Goal: Task Accomplishment & Management: Use online tool/utility

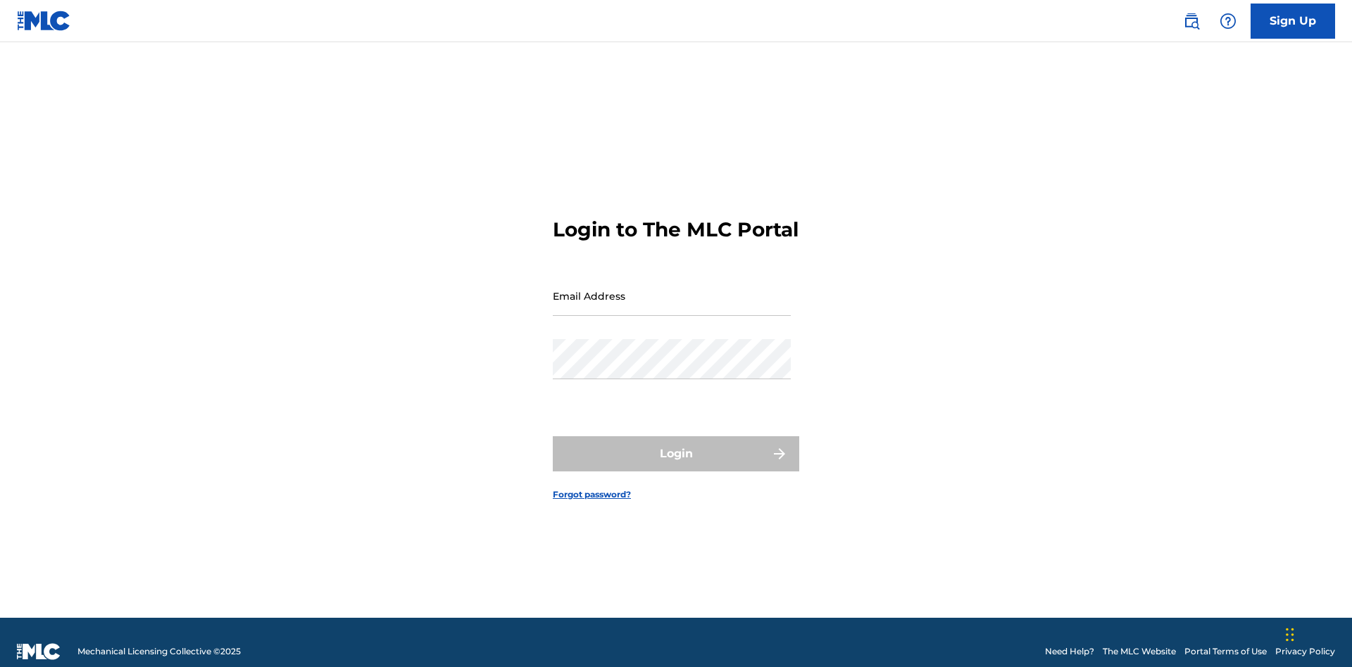
scroll to position [18, 0]
click at [672, 289] on input "Email Address" at bounding box center [672, 296] width 238 height 40
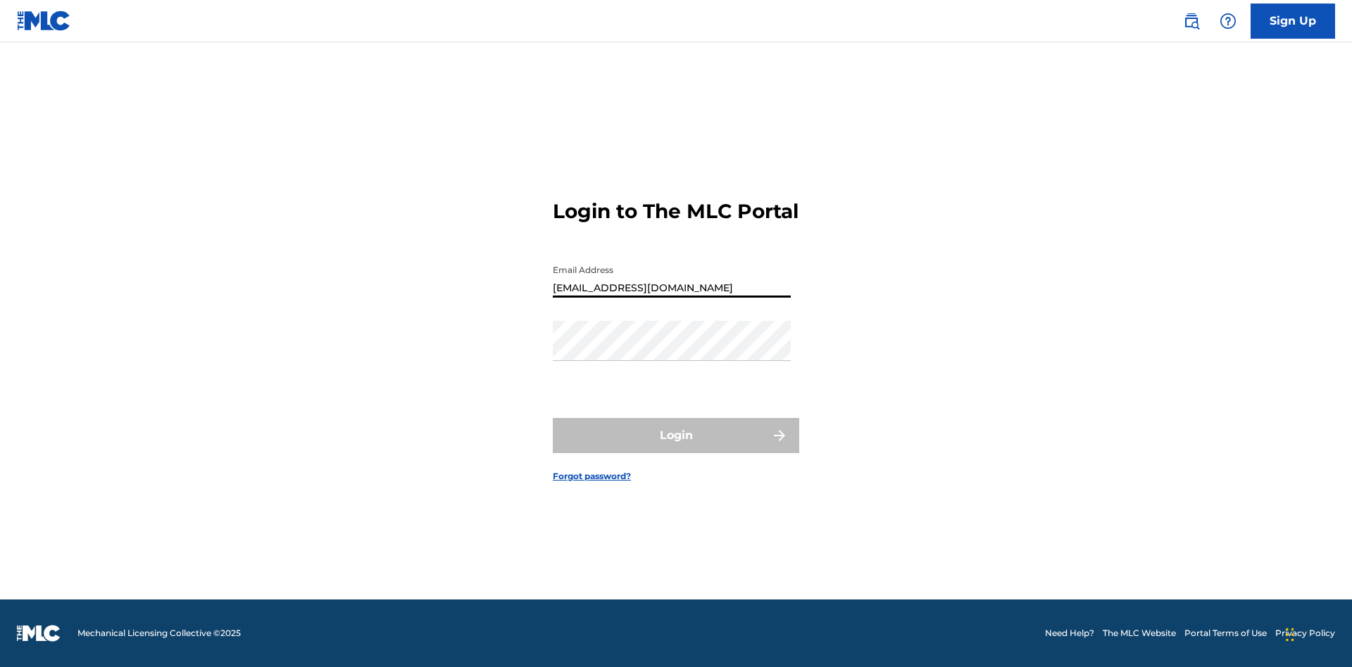
type input "[EMAIL_ADDRESS][DOMAIN_NAME]"
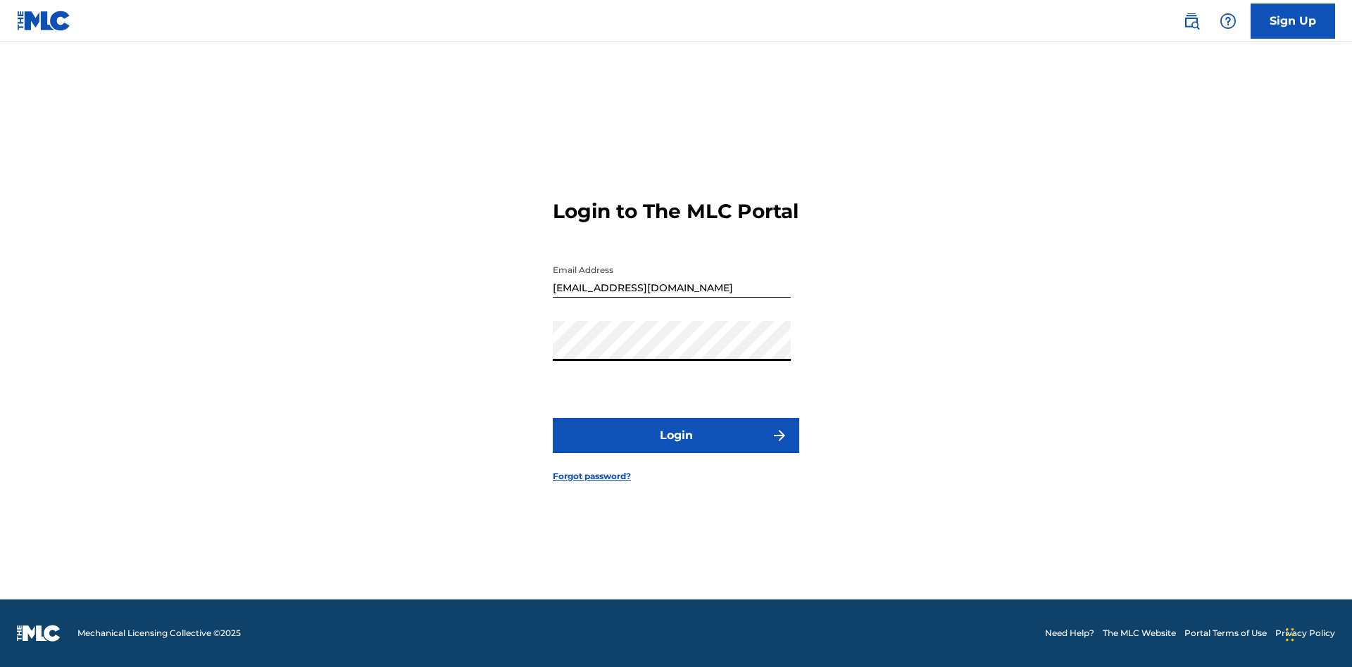
click at [676, 448] on button "Login" at bounding box center [676, 435] width 246 height 35
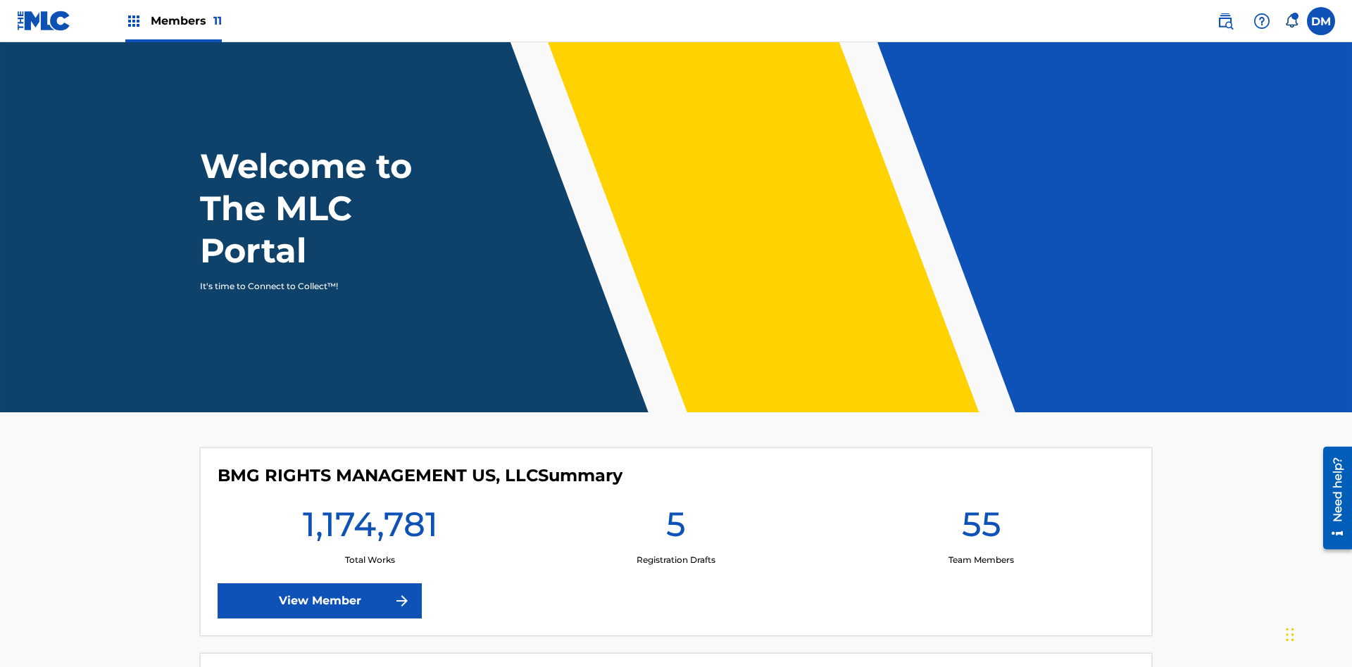
click at [173, 20] on span "Members 11" at bounding box center [186, 21] width 71 height 16
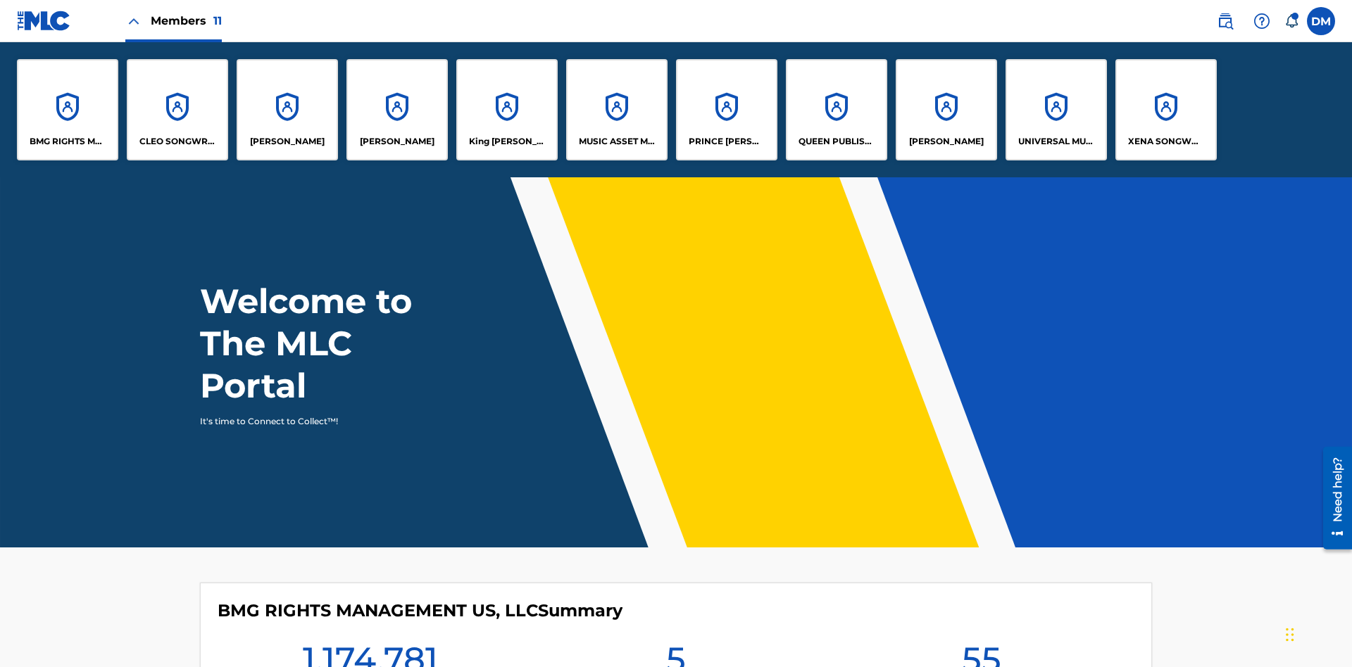
click at [506, 142] on p "King [PERSON_NAME]" at bounding box center [507, 141] width 77 height 13
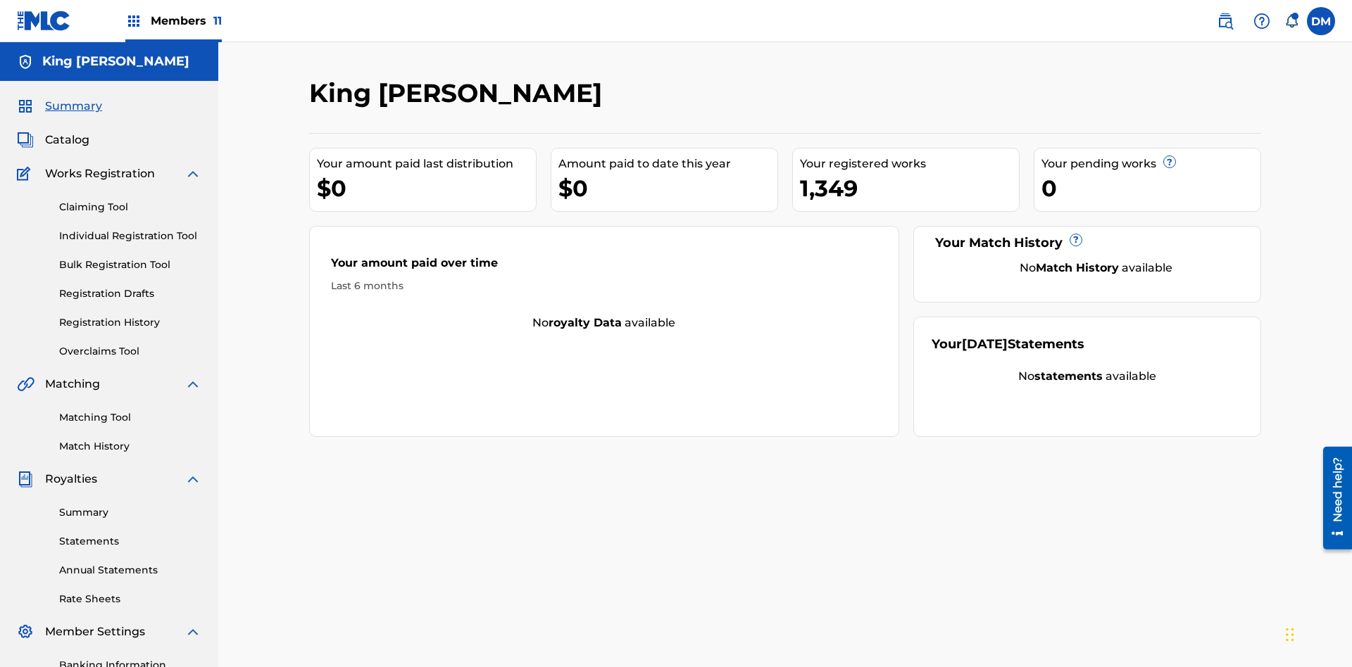
click at [130, 344] on link "Overclaims Tool" at bounding box center [130, 351] width 142 height 15
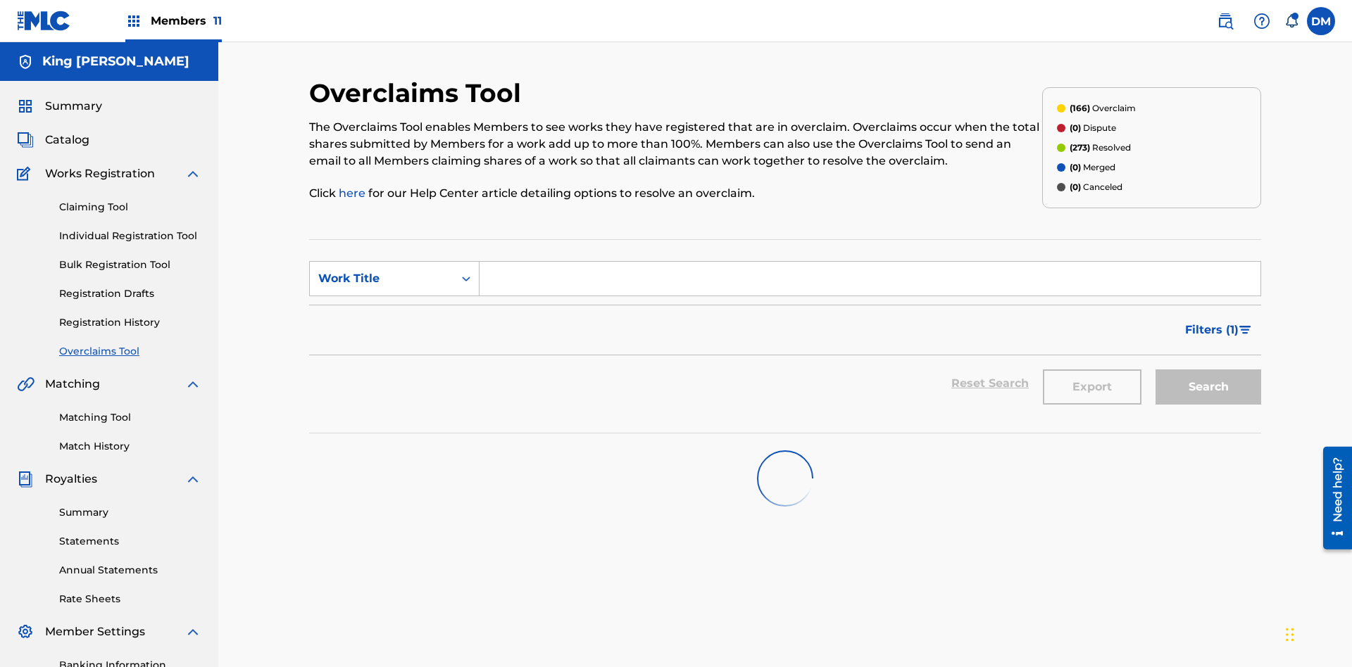
click at [1211, 322] on span "Filters ( 1 )" at bounding box center [1212, 330] width 54 height 17
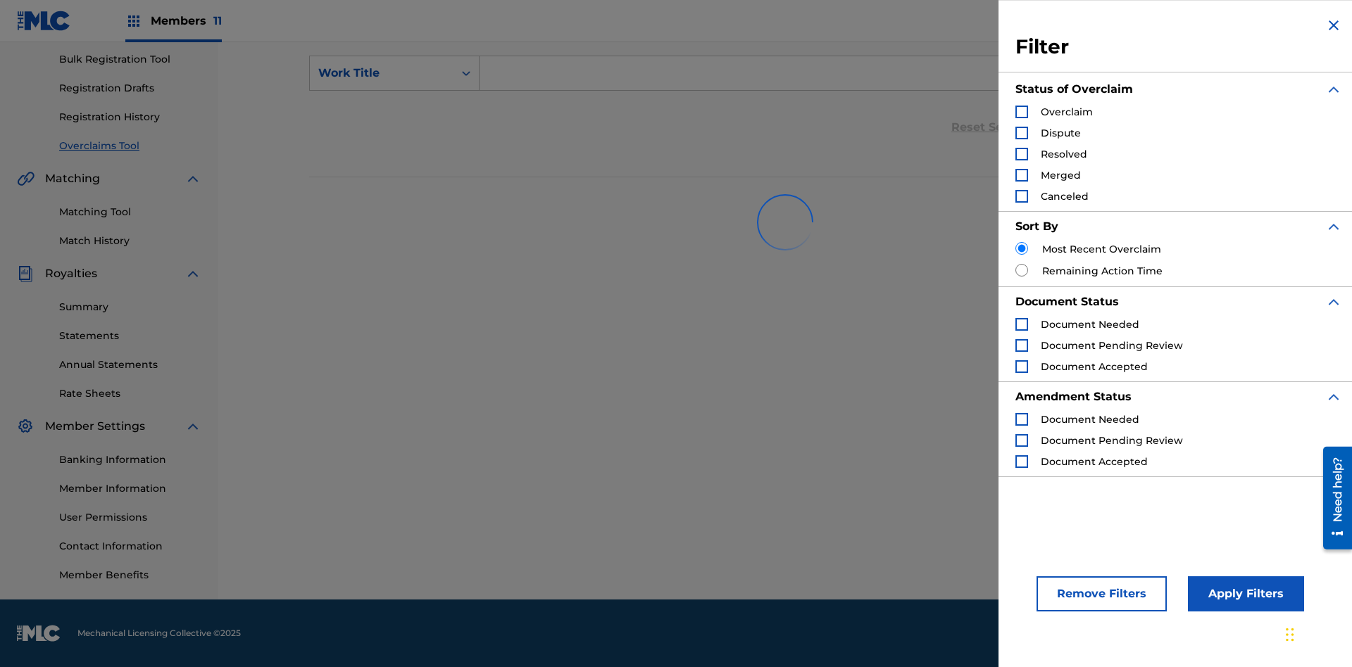
click at [1022, 112] on div "Search Form" at bounding box center [1021, 112] width 13 height 13
click at [1243, 594] on button "Apply Filters" at bounding box center [1246, 594] width 116 height 35
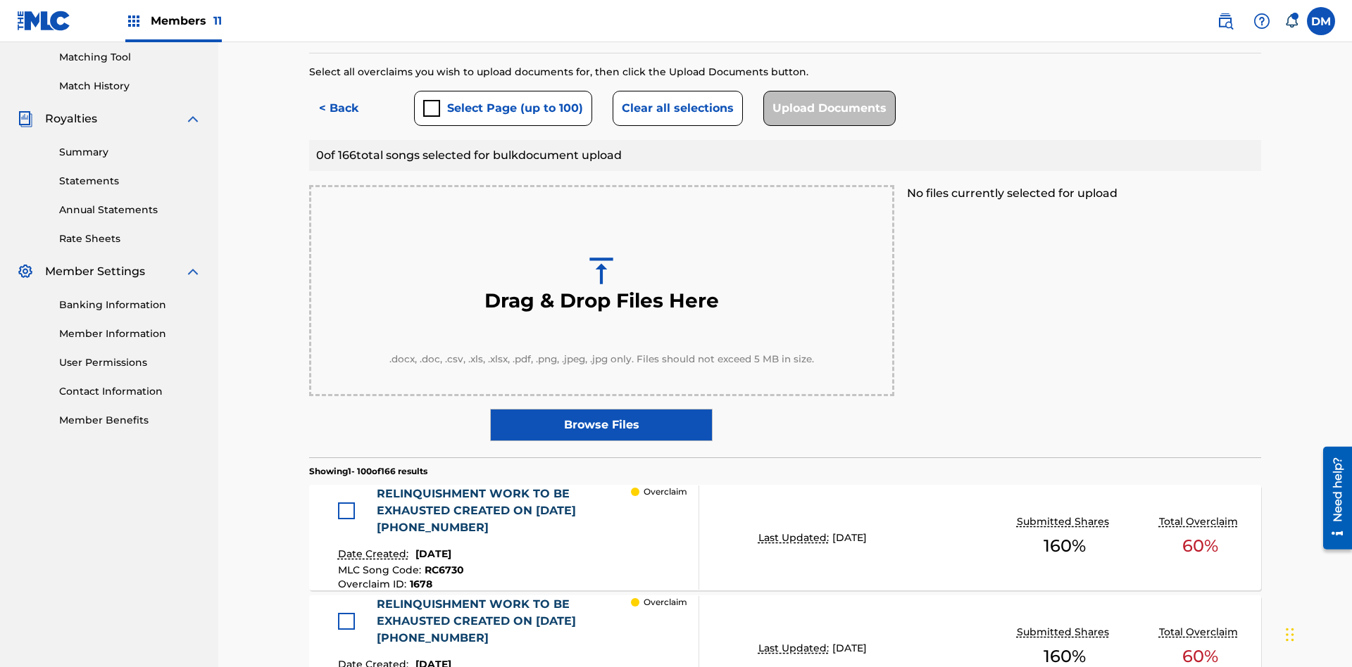
click at [502, 102] on button "Select Page (up to 100)" at bounding box center [503, 108] width 178 height 35
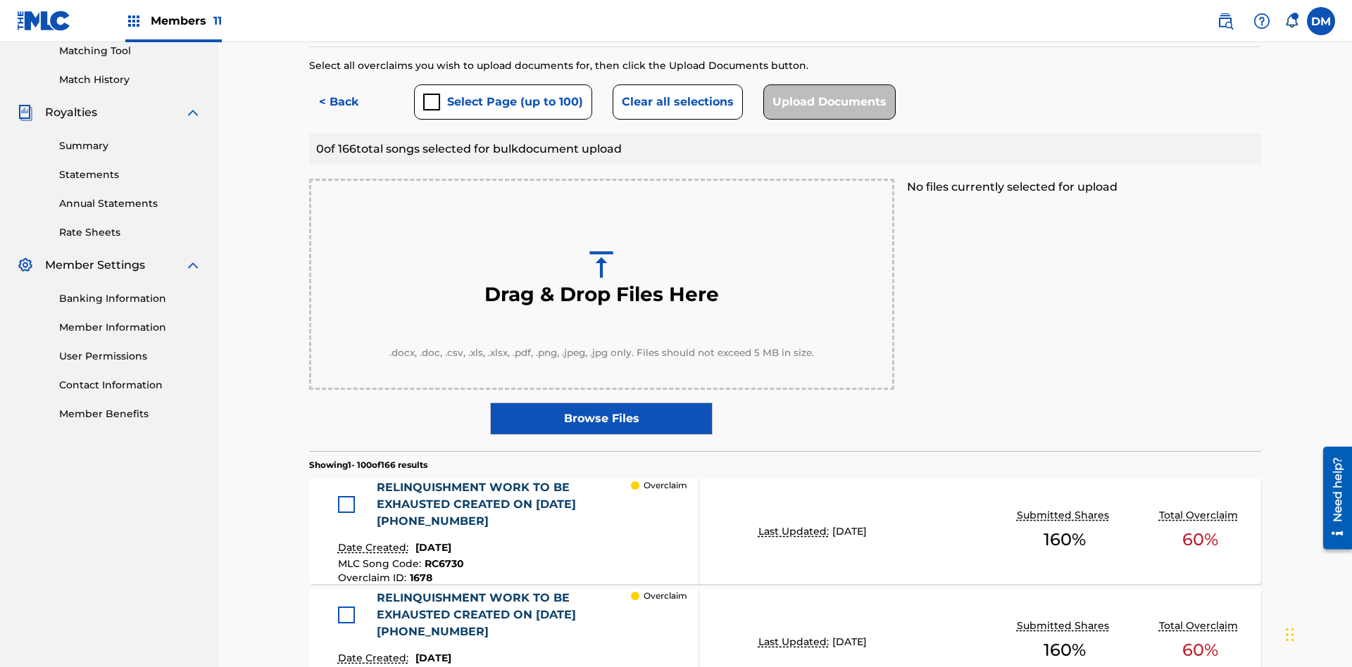
click at [350, 496] on div at bounding box center [346, 504] width 17 height 17
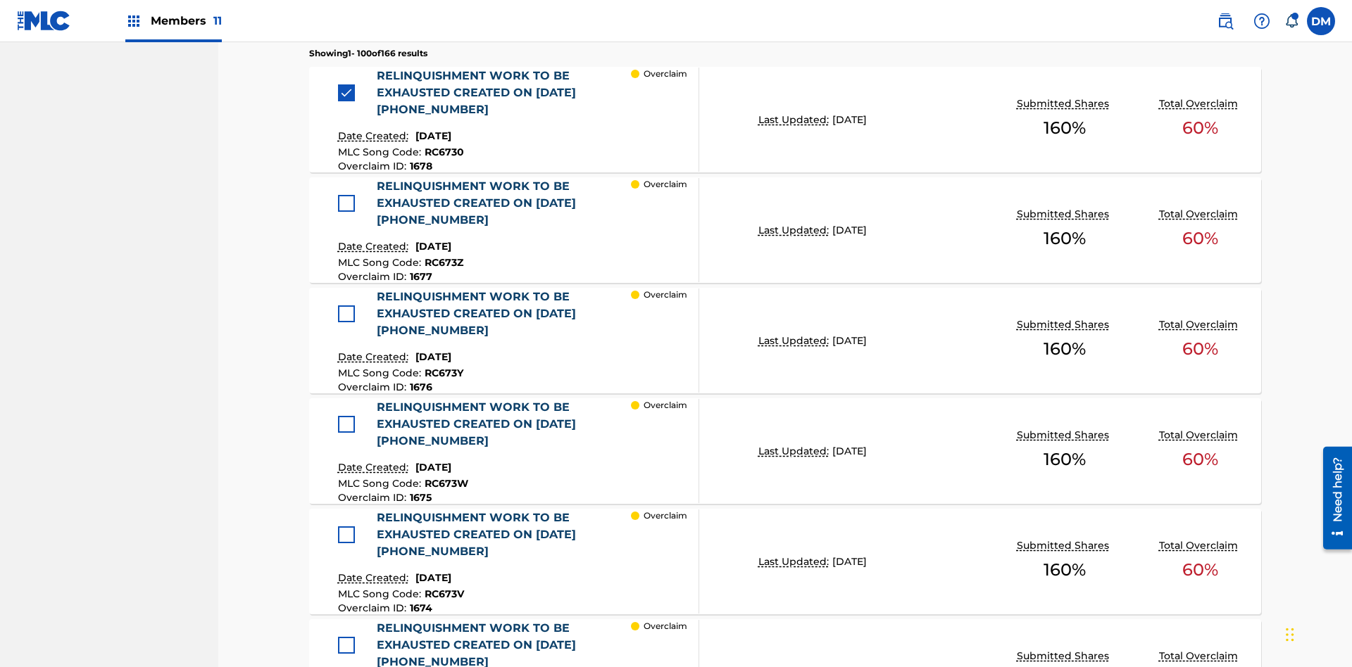
scroll to position [694, 0]
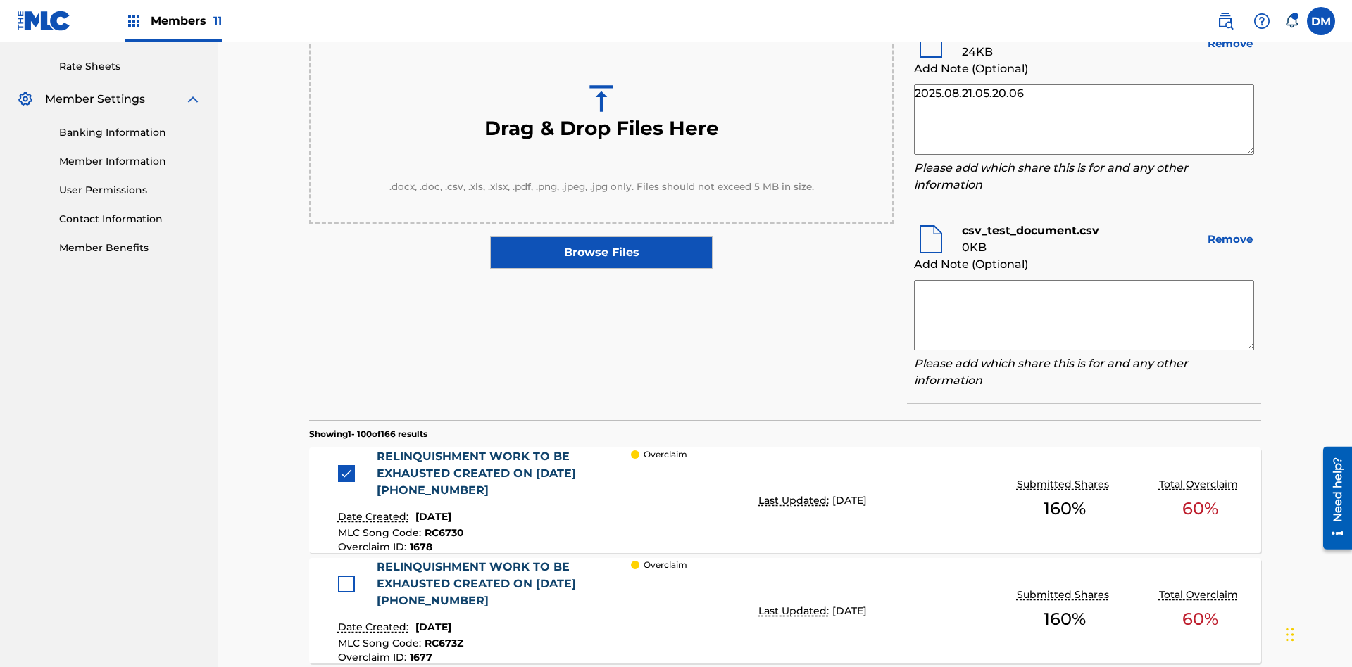
type textarea "2025.08.21.05.20.06"
click at [1084, 312] on textarea at bounding box center [1084, 315] width 340 height 70
type textarea "2025.08.21.05.20.06"
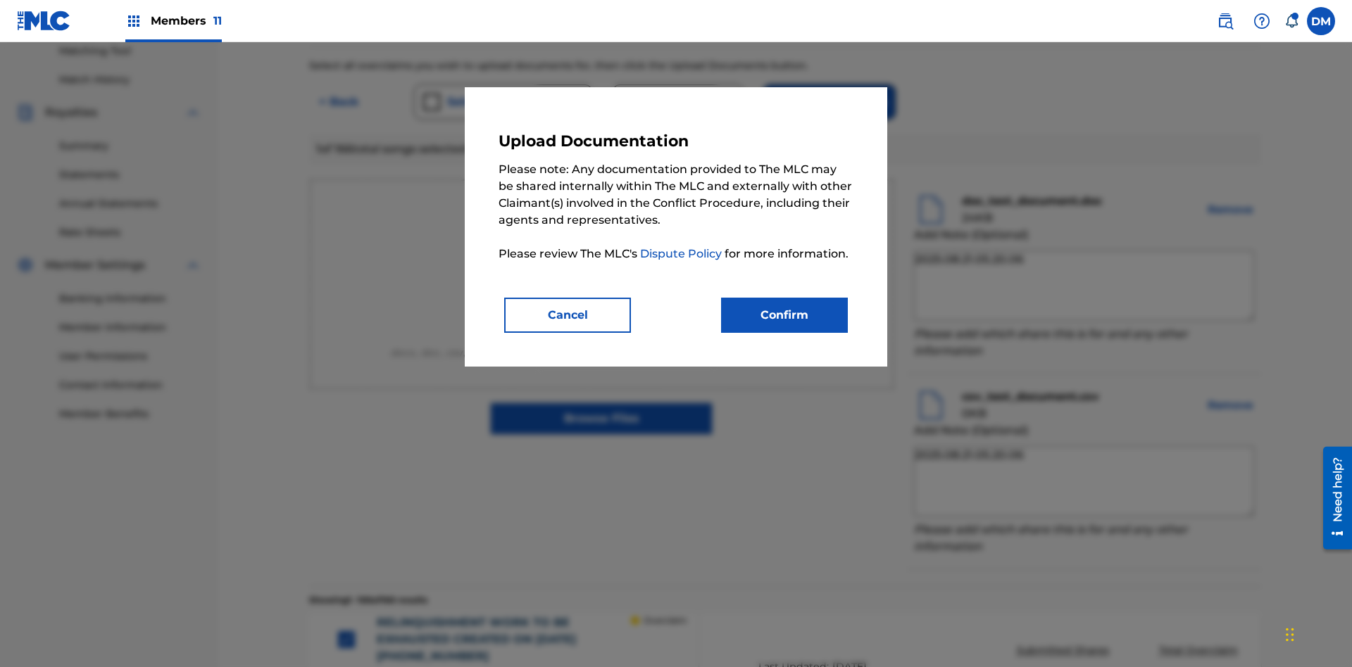
click at [784, 315] on button "Confirm" at bounding box center [784, 315] width 127 height 35
